Goal: Obtain resource: Download file/media

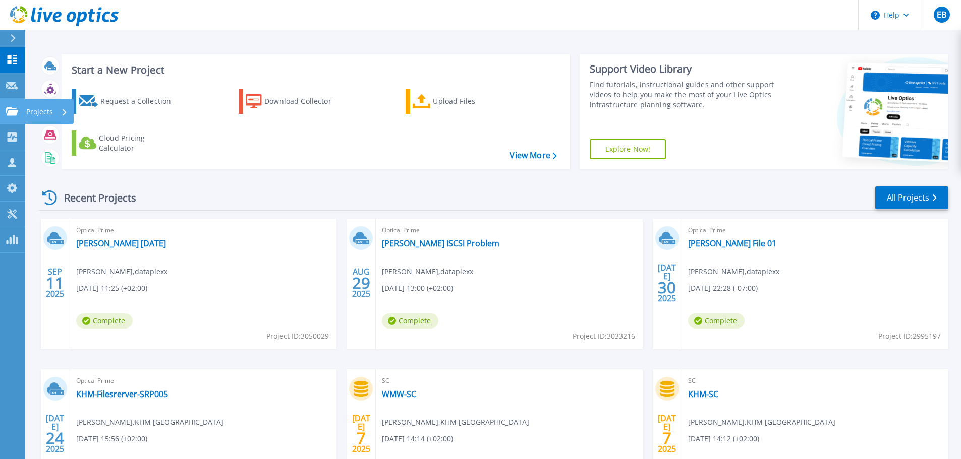
click at [11, 113] on icon at bounding box center [12, 111] width 12 height 9
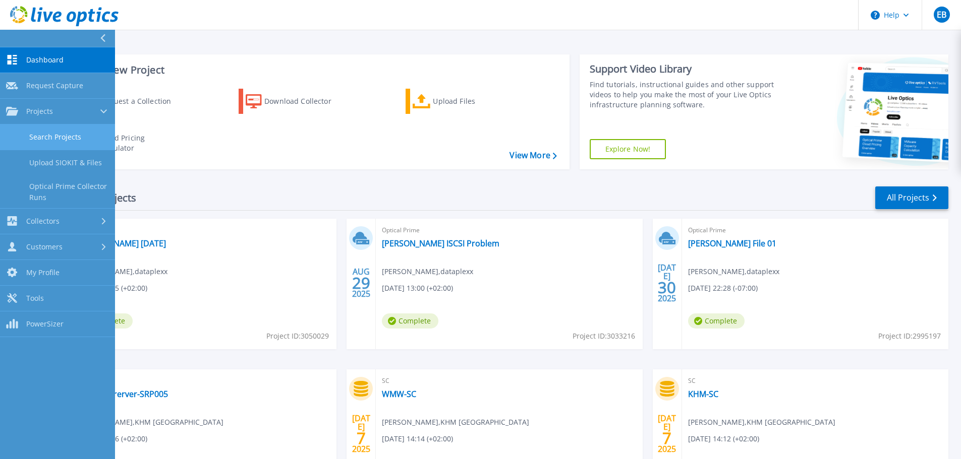
click at [46, 133] on link "Search Projects" at bounding box center [57, 138] width 115 height 26
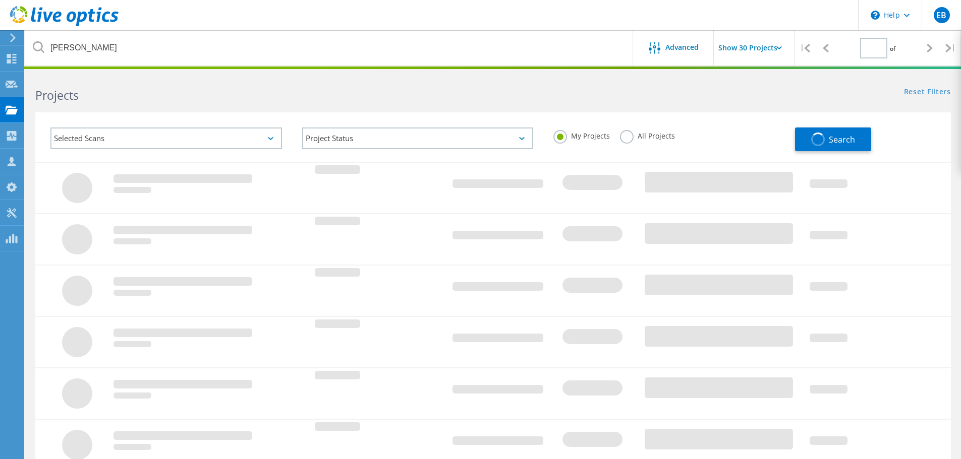
type input "1"
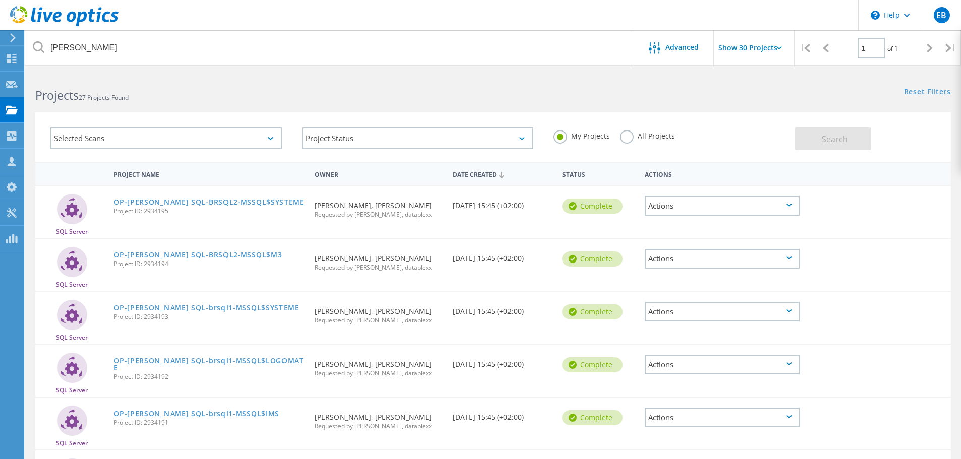
click at [108, 135] on div "Selected Scans" at bounding box center [165, 139] width 231 height 22
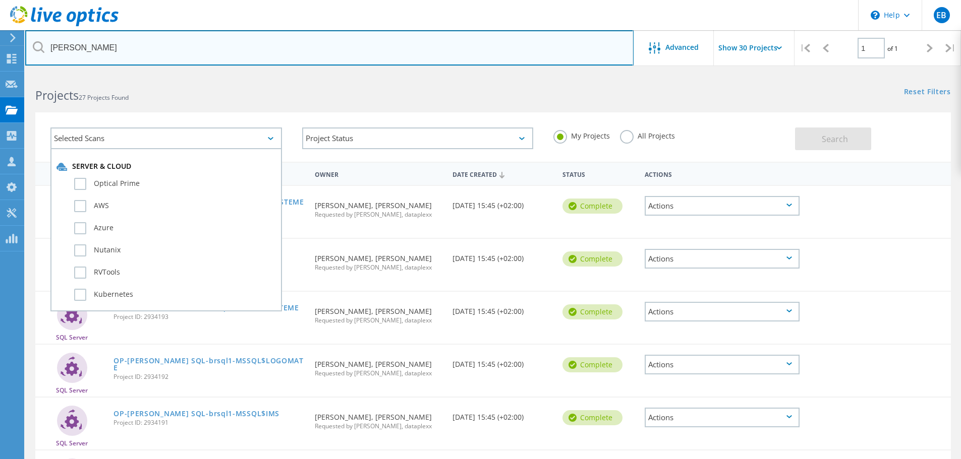
click at [99, 55] on input "birner" at bounding box center [329, 47] width 608 height 35
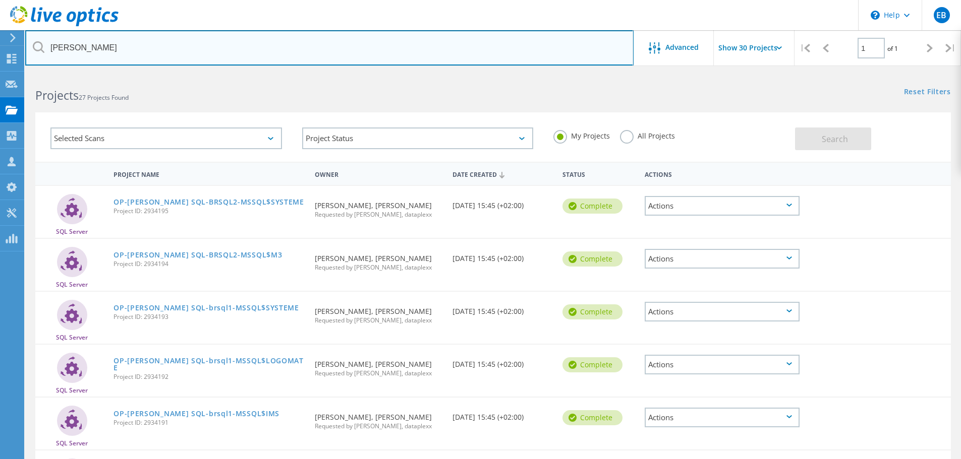
click at [99, 53] on input "birner" at bounding box center [329, 47] width 608 height 35
type input "cns"
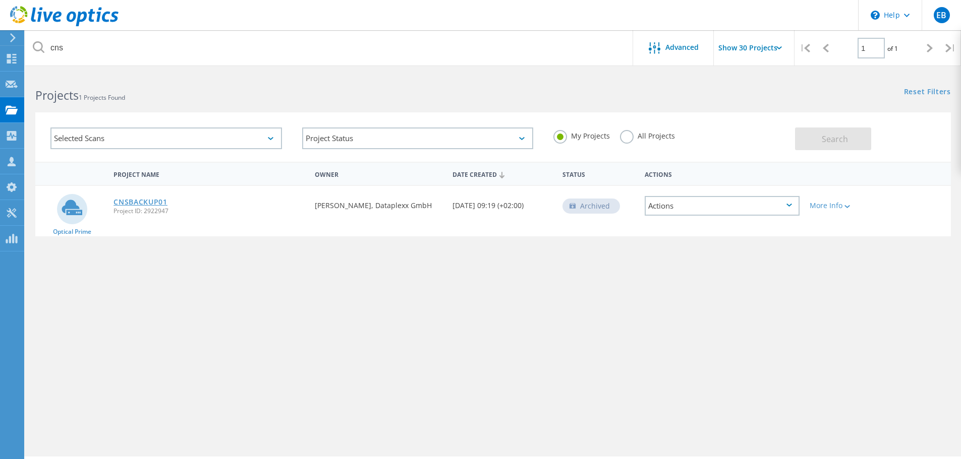
click at [153, 202] on link "CNSBACKUP01" at bounding box center [140, 202] width 54 height 7
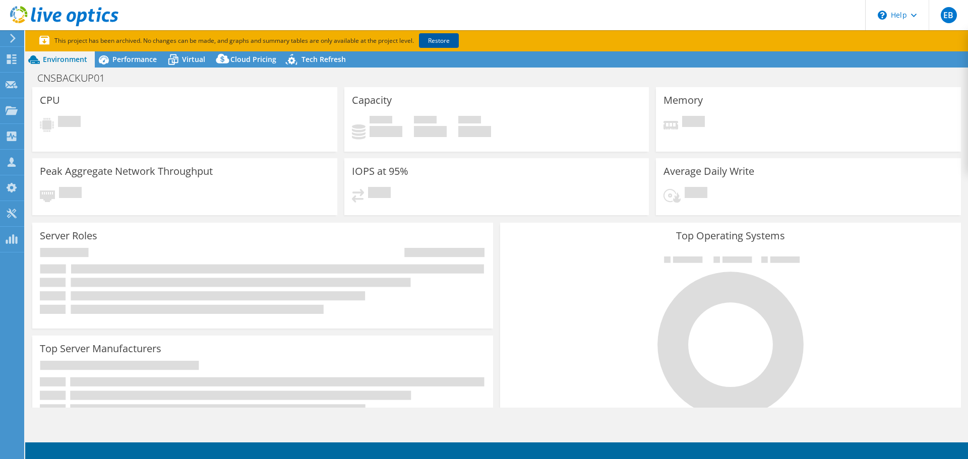
select select "EUFrankfurt"
select select "EUR"
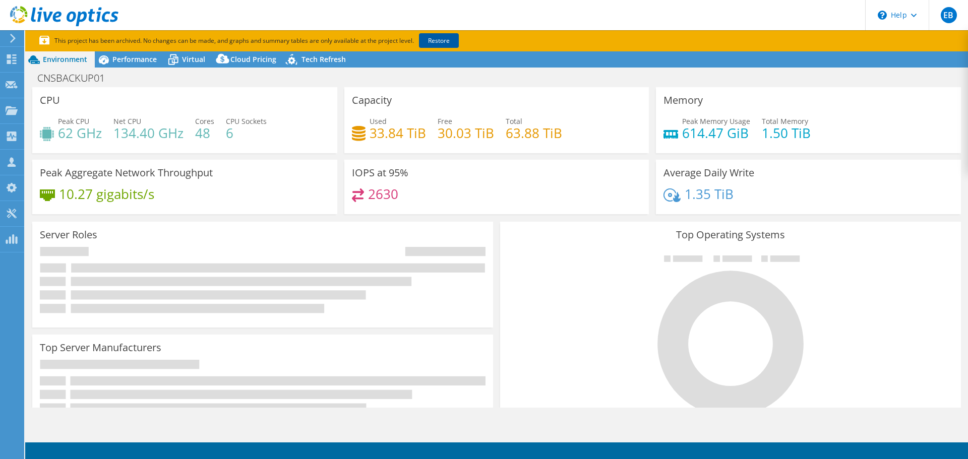
click at [447, 41] on link "Restore" at bounding box center [439, 40] width 40 height 15
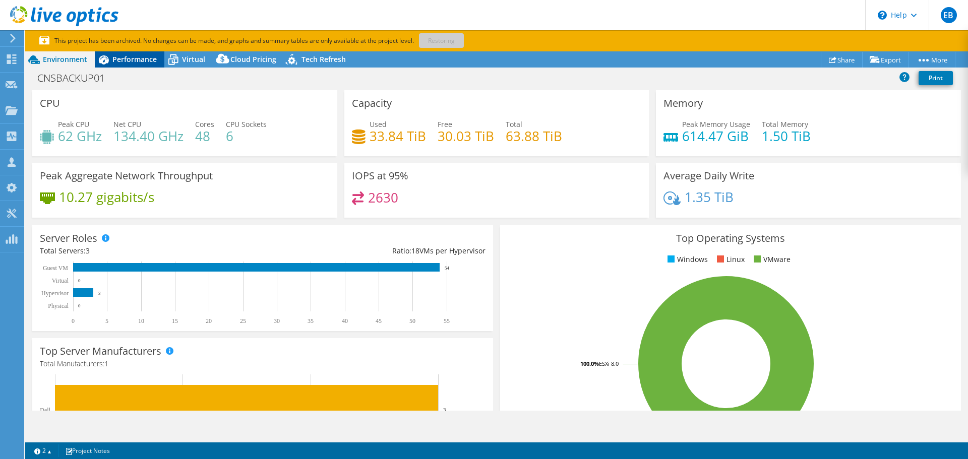
click at [126, 61] on span "Performance" at bounding box center [134, 59] width 44 height 10
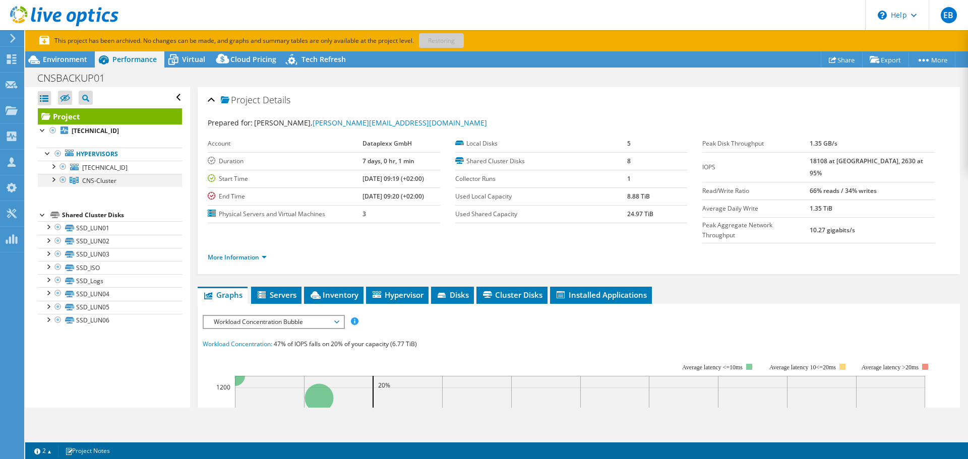
click at [53, 180] on div at bounding box center [53, 179] width 10 height 10
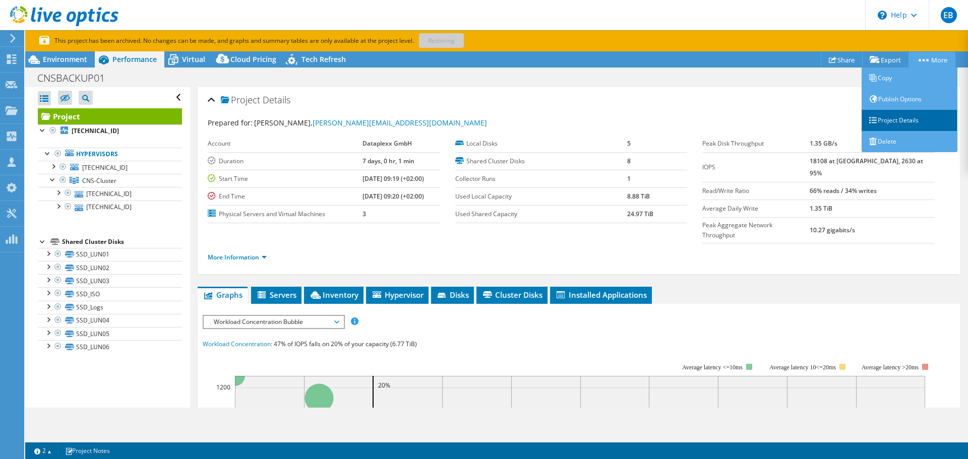
click at [901, 123] on link "Project Details" at bounding box center [910, 120] width 96 height 21
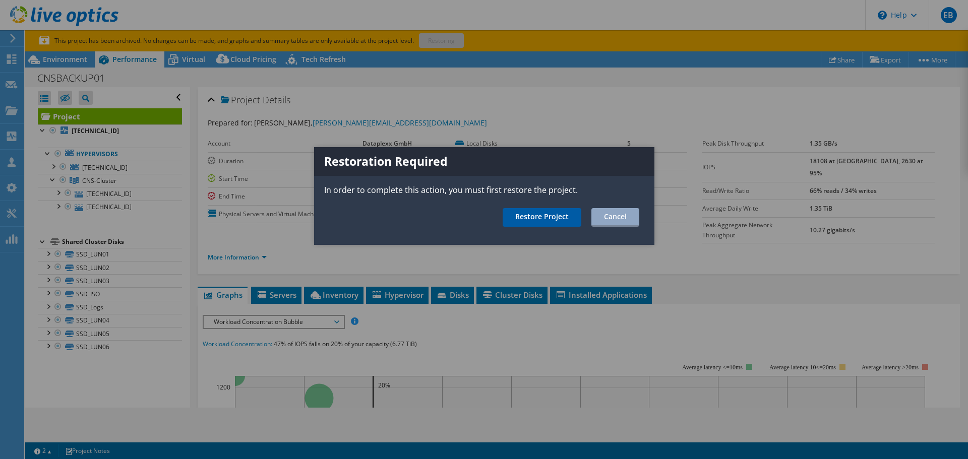
click at [540, 218] on link "Restore Project" at bounding box center [542, 217] width 79 height 19
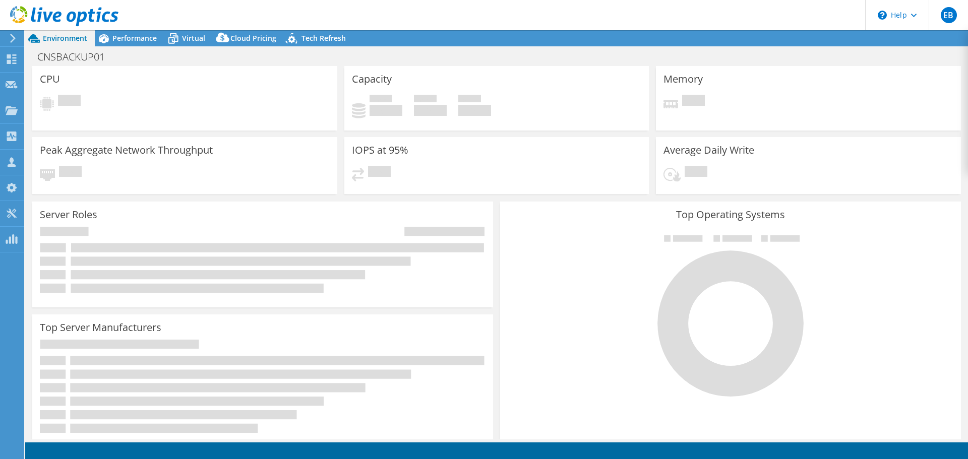
select select "EUFrankfurt"
select select "USD"
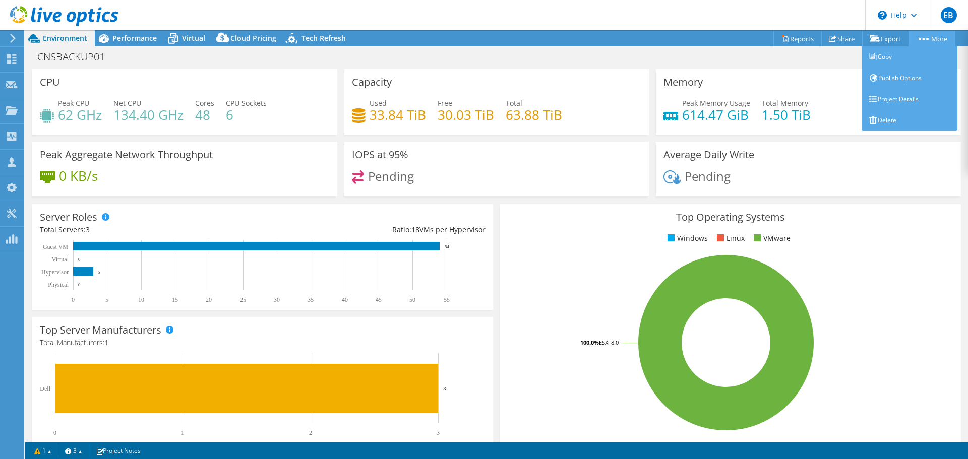
click at [929, 40] on link "More" at bounding box center [932, 39] width 47 height 16
click at [904, 103] on link "Project Details" at bounding box center [910, 99] width 96 height 21
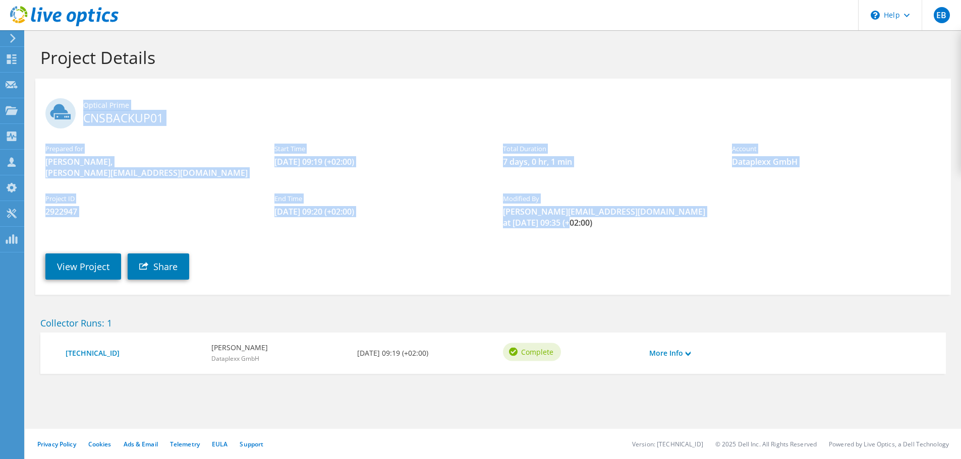
drag, startPoint x: 573, startPoint y: 232, endPoint x: 71, endPoint y: 115, distance: 515.8
click at [71, 115] on section "Optical Prime CNSBACKUP01 Prepared for [PERSON_NAME], [PERSON_NAME][EMAIL_ADDRE…" at bounding box center [492, 187] width 915 height 216
copy section "Optical Prime CNSBACKUP01 Prepared for [PERSON_NAME], [PERSON_NAME][EMAIL_ADDRE…"
click at [99, 266] on link "View Project" at bounding box center [83, 267] width 76 height 26
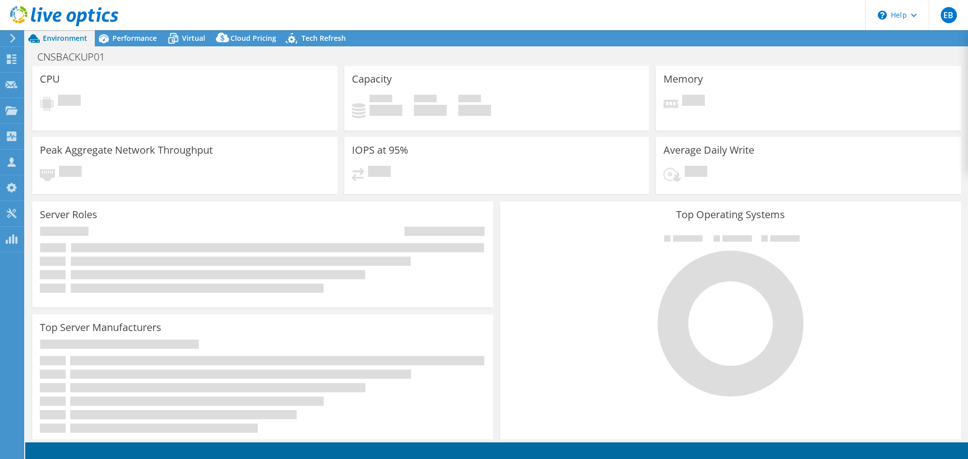
select select "EUFrankfurt"
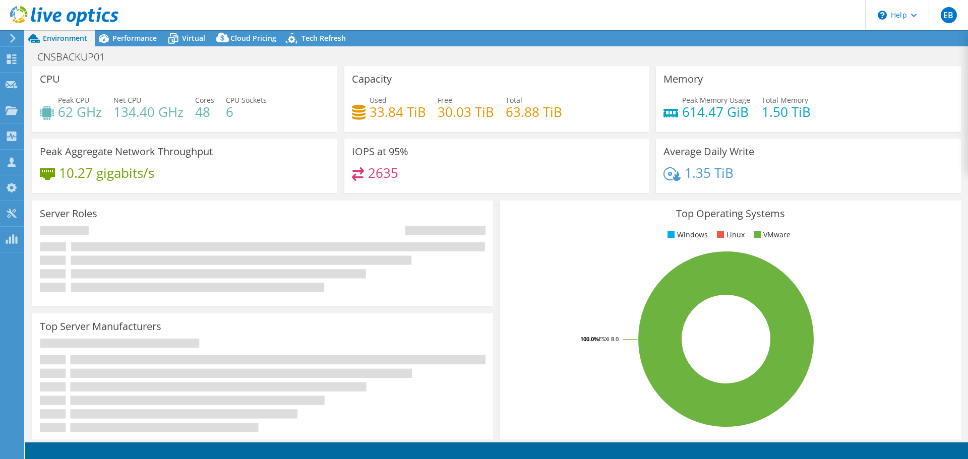
select select "EUFrankfurt"
select select "USD"
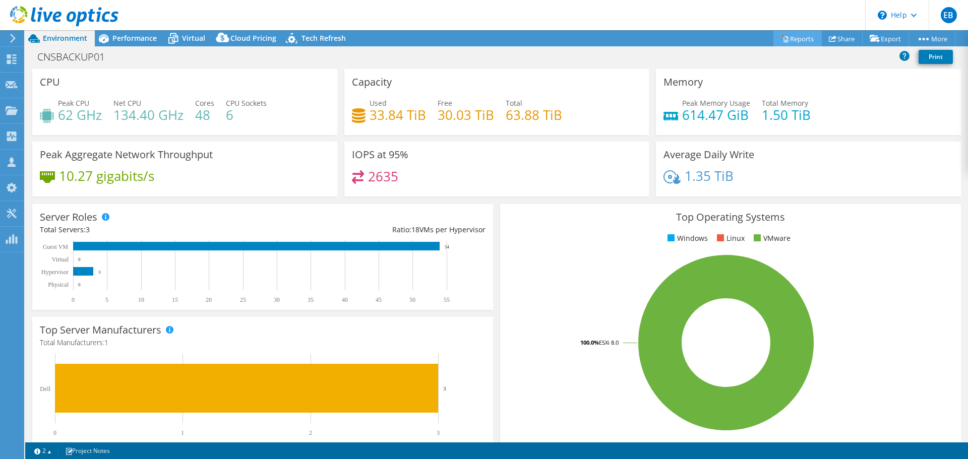
click at [794, 40] on link "Reports" at bounding box center [798, 39] width 48 height 16
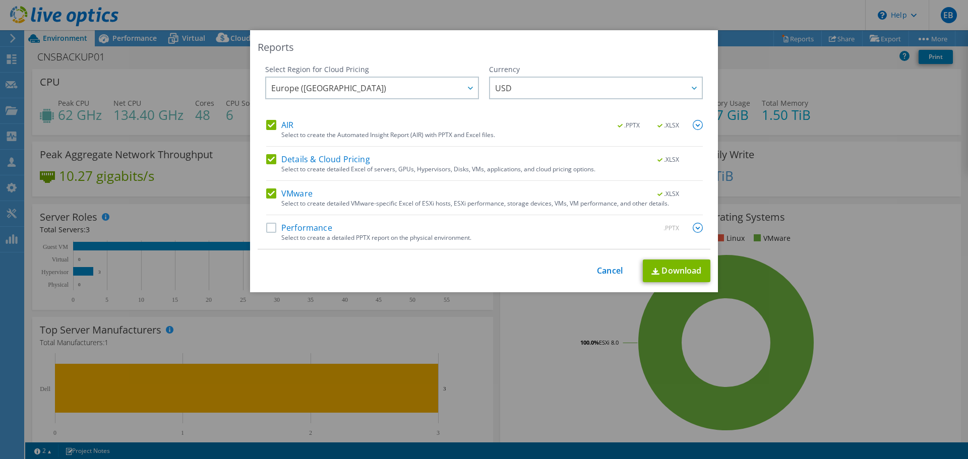
click at [269, 227] on label "Performance" at bounding box center [299, 228] width 66 height 10
click at [0, 0] on input "Performance" at bounding box center [0, 0] width 0 height 0
click at [518, 86] on span "USD" at bounding box center [598, 88] width 207 height 21
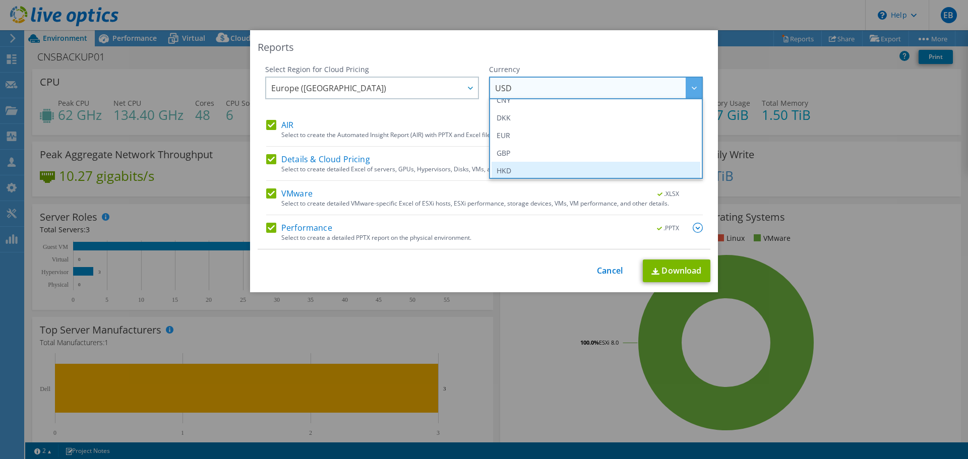
scroll to position [101, 0]
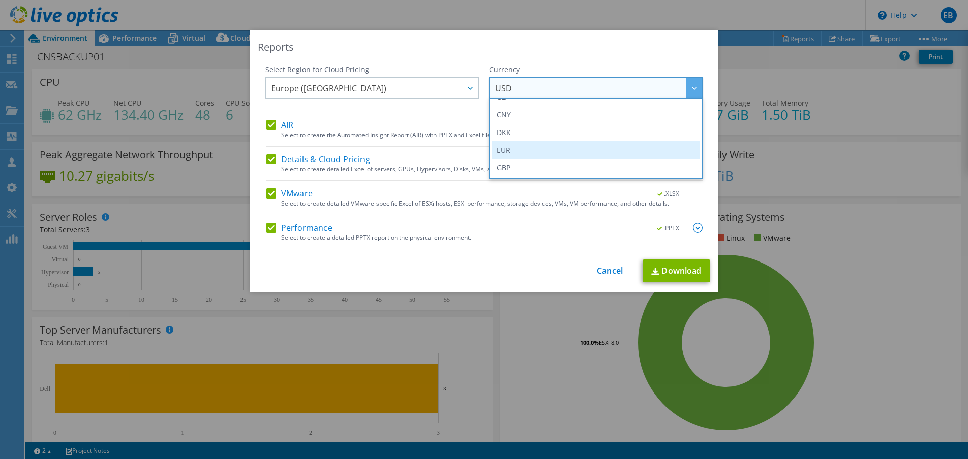
click at [506, 151] on li "EUR" at bounding box center [596, 150] width 209 height 18
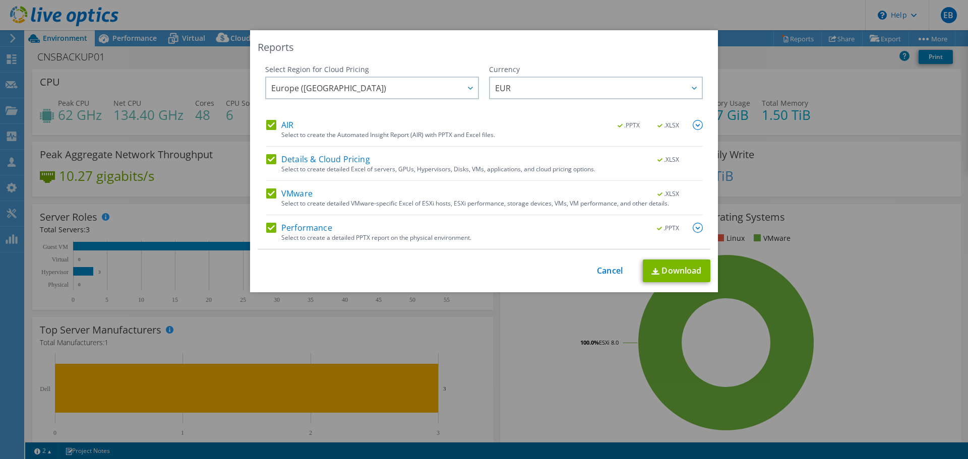
click at [698, 230] on img at bounding box center [698, 228] width 10 height 10
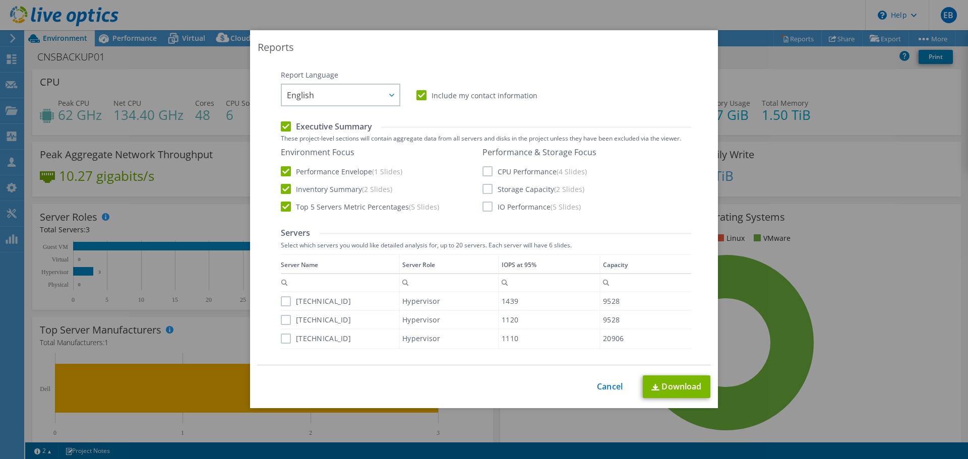
scroll to position [151, 0]
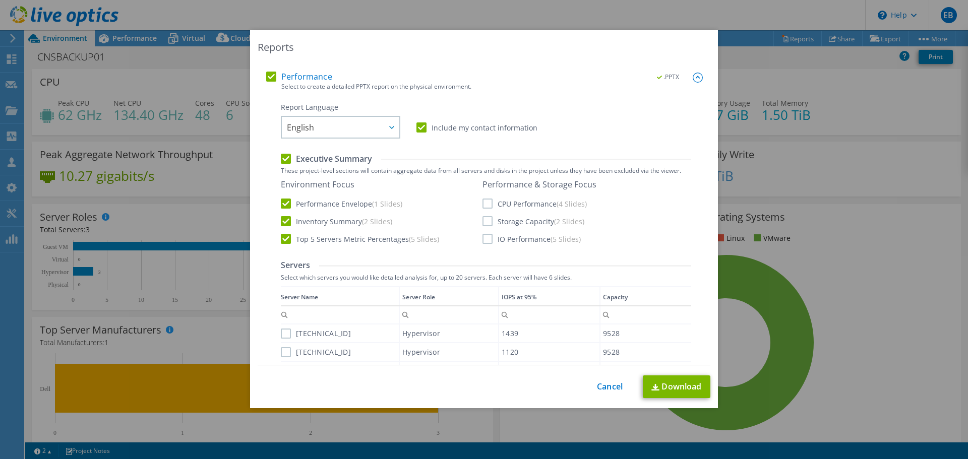
click at [483, 203] on label "CPU Performance (4 Slides)" at bounding box center [535, 204] width 104 height 10
click at [0, 0] on input "CPU Performance (4 Slides)" at bounding box center [0, 0] width 0 height 0
click at [486, 220] on label "Storage Capacity (2 Slides)" at bounding box center [534, 221] width 102 height 10
click at [0, 0] on input "Storage Capacity (2 Slides)" at bounding box center [0, 0] width 0 height 0
click at [487, 237] on label "IO Performance (5 Slides)" at bounding box center [532, 239] width 98 height 10
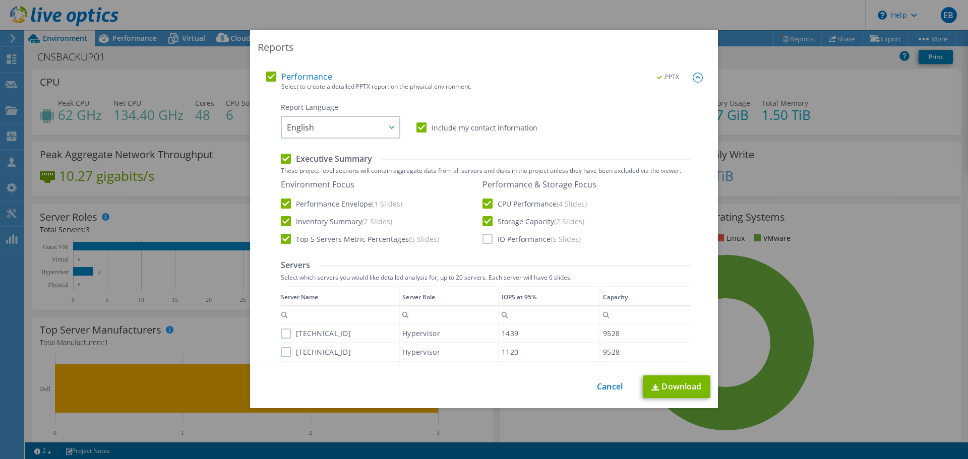
click at [0, 0] on input "IO Performance (5 Slides)" at bounding box center [0, 0] width 0 height 0
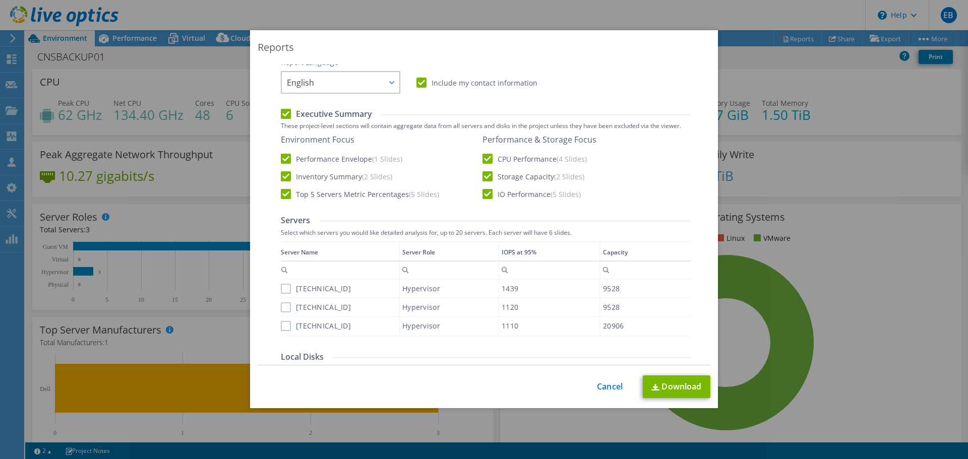
scroll to position [252, 0]
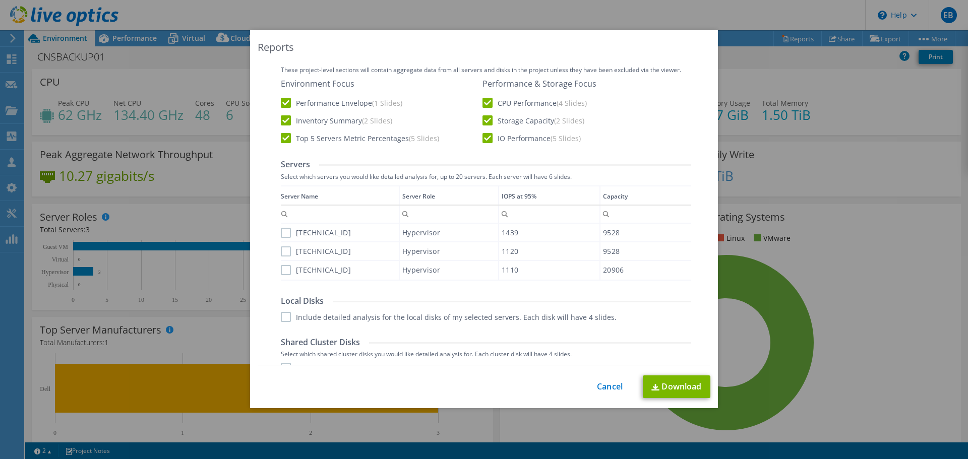
click at [281, 235] on label "[TECHNICAL_ID]" at bounding box center [316, 233] width 70 height 10
click at [0, 0] on input "[TECHNICAL_ID]" at bounding box center [0, 0] width 0 height 0
click at [282, 251] on label "[TECHNICAL_ID]" at bounding box center [316, 252] width 70 height 10
click at [0, 0] on input "[TECHNICAL_ID]" at bounding box center [0, 0] width 0 height 0
click at [284, 273] on label "[TECHNICAL_ID]" at bounding box center [316, 270] width 70 height 10
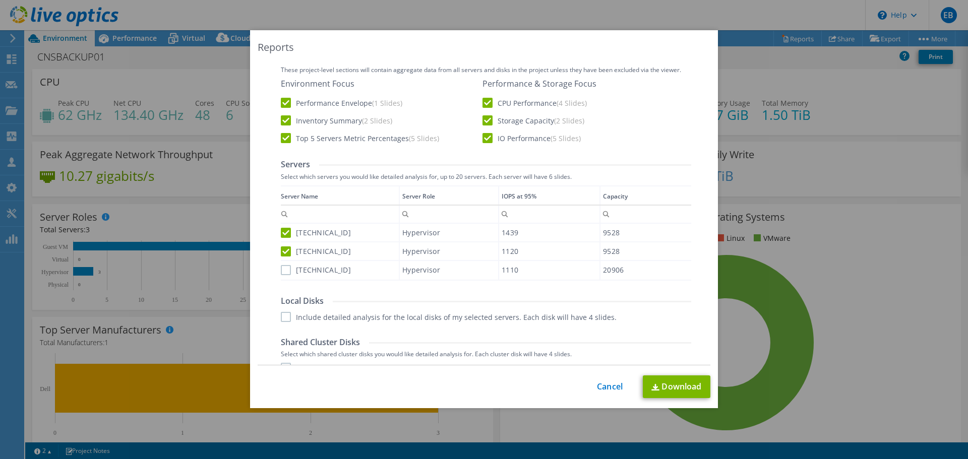
click at [0, 0] on input "[TECHNICAL_ID]" at bounding box center [0, 0] width 0 height 0
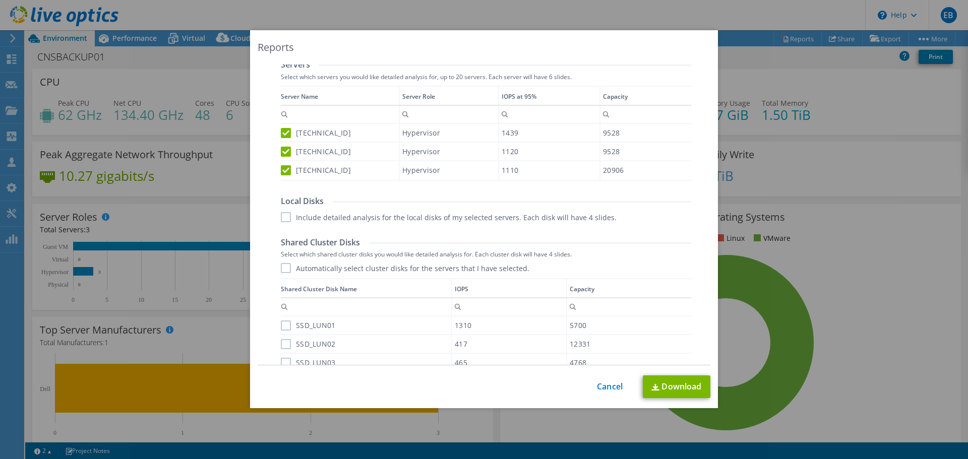
scroll to position [353, 0]
click at [282, 268] on label "Automatically select cluster disks for the servers that I have selected." at bounding box center [405, 267] width 249 height 10
click at [0, 0] on input "Automatically select cluster disks for the servers that I have selected." at bounding box center [0, 0] width 0 height 0
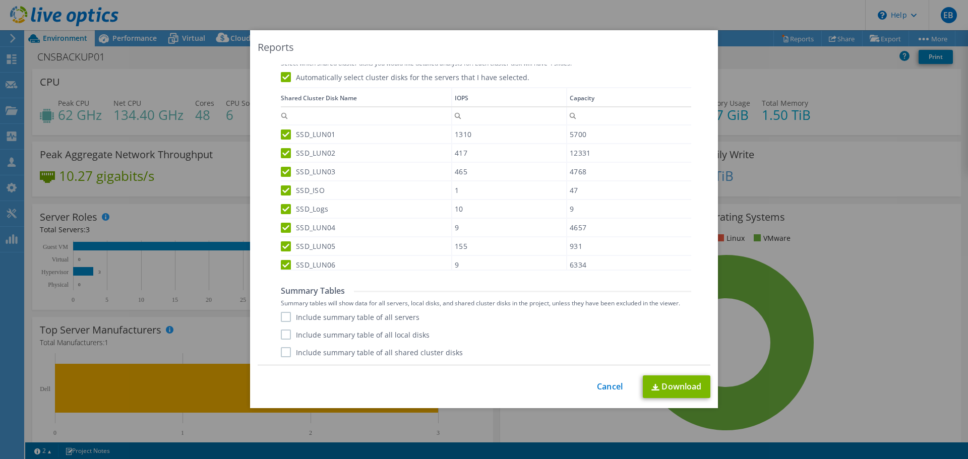
scroll to position [8, 0]
click at [281, 316] on label "Include summary table of all servers" at bounding box center [350, 317] width 139 height 10
click at [0, 0] on input "Include summary table of all servers" at bounding box center [0, 0] width 0 height 0
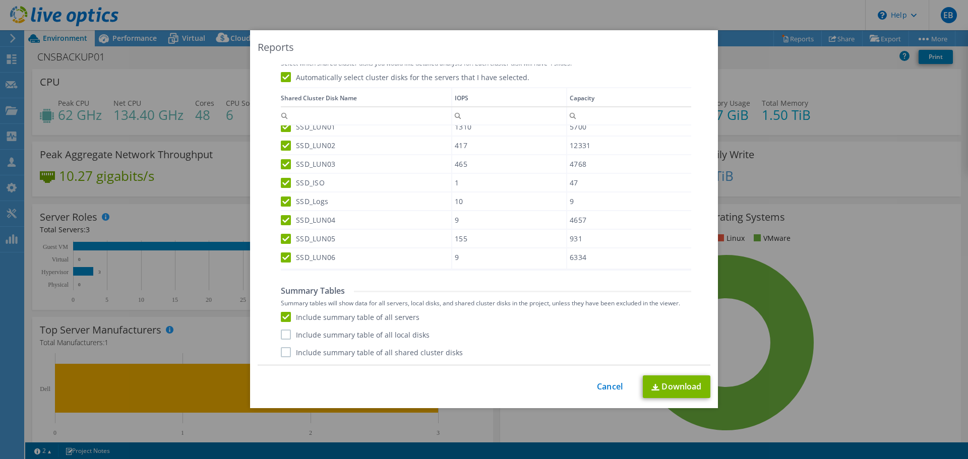
click at [282, 330] on label "Include summary table of all local disks" at bounding box center [355, 335] width 149 height 10
click at [0, 0] on input "Include summary table of all local disks" at bounding box center [0, 0] width 0 height 0
drag, startPoint x: 281, startPoint y: 351, endPoint x: 300, endPoint y: 353, distance: 18.3
click at [281, 350] on label "Include summary table of all shared cluster disks" at bounding box center [372, 352] width 182 height 10
click at [0, 0] on input "Include summary table of all shared cluster disks" at bounding box center [0, 0] width 0 height 0
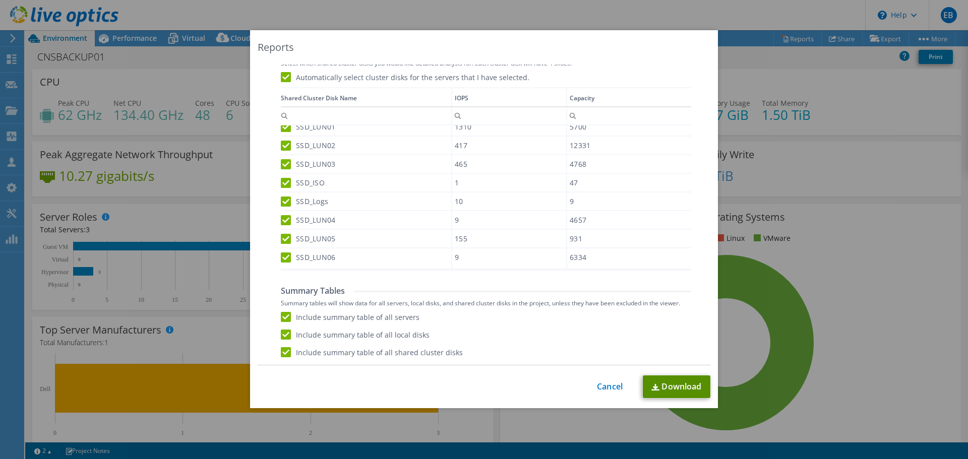
click at [678, 389] on link "Download" at bounding box center [677, 387] width 68 height 23
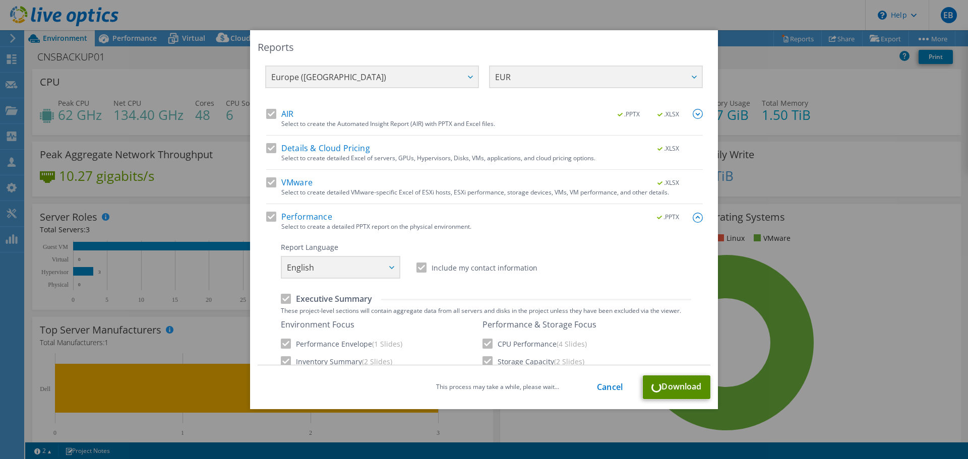
scroll to position [0, 0]
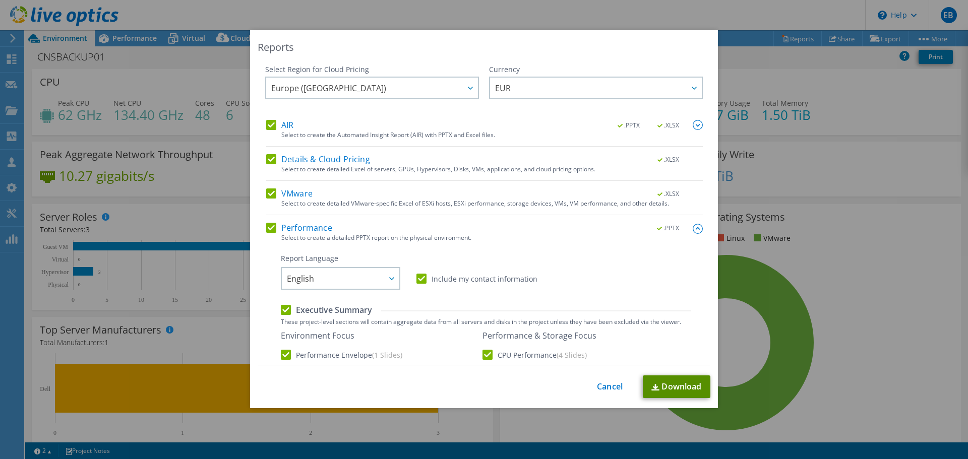
click at [671, 385] on link "Download" at bounding box center [677, 387] width 68 height 23
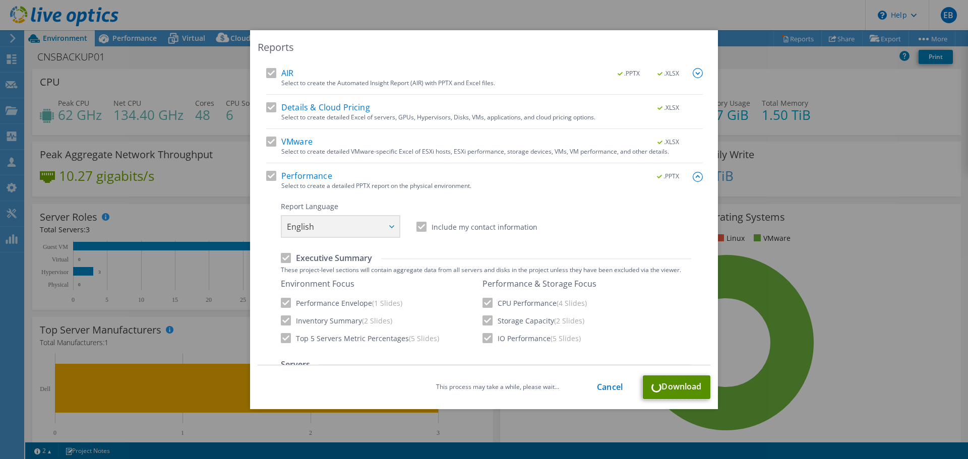
scroll to position [101, 0]
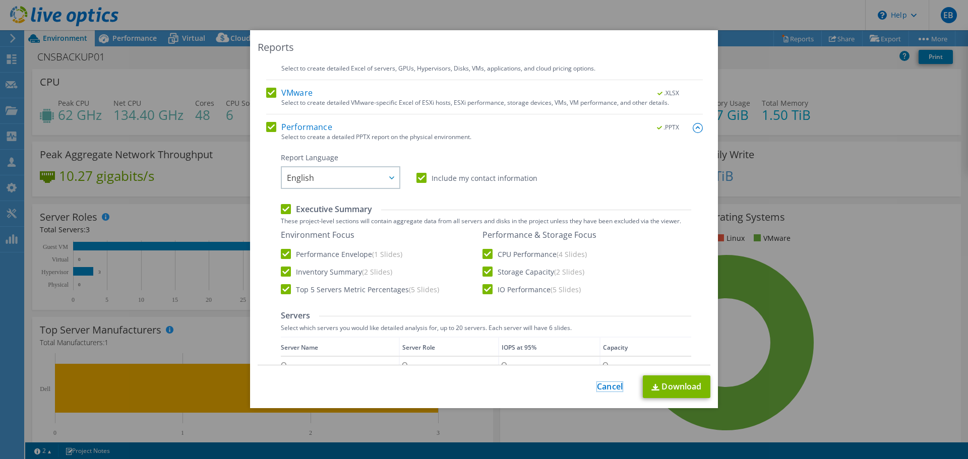
click at [609, 384] on link "Cancel" at bounding box center [610, 387] width 26 height 10
